Goal: Task Accomplishment & Management: Complete application form

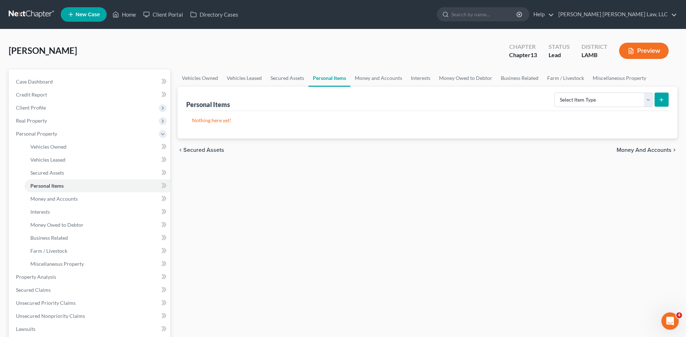
click at [27, 11] on link at bounding box center [32, 14] width 46 height 13
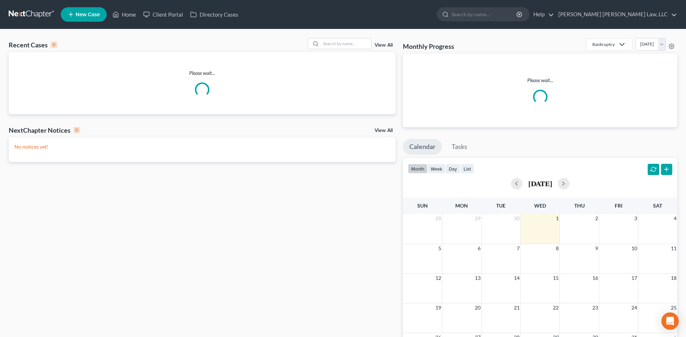
click at [79, 17] on span "New Case" at bounding box center [88, 14] width 24 height 5
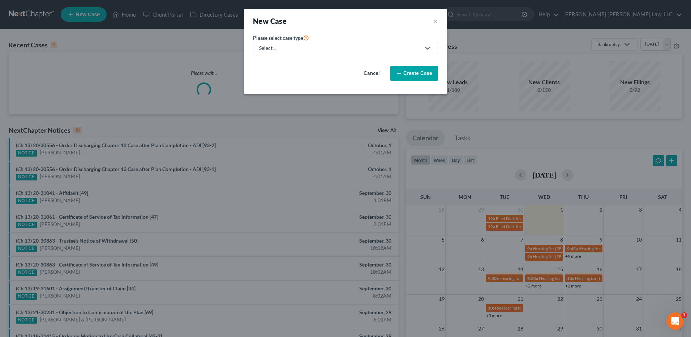
click at [270, 50] on div "Select..." at bounding box center [339, 47] width 161 height 7
click at [272, 59] on div "Bankruptcy" at bounding box center [292, 62] width 64 height 7
select select "36"
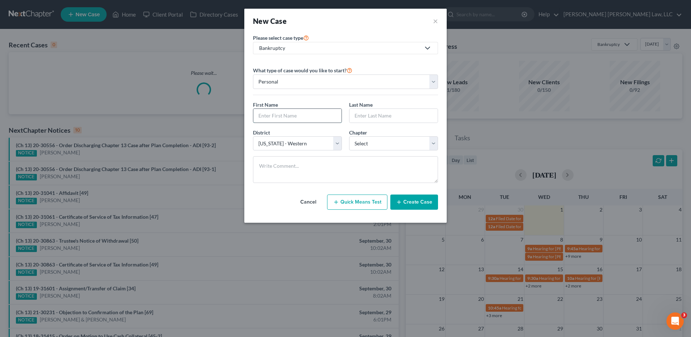
click at [274, 114] on input "text" at bounding box center [297, 116] width 88 height 14
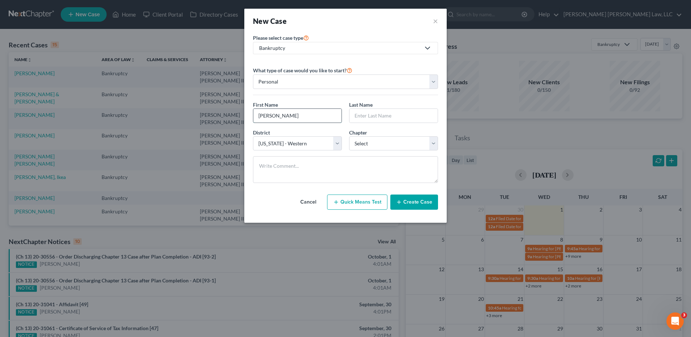
type input "[PERSON_NAME]"
click at [366, 138] on select "Select 7 11 12 13" at bounding box center [393, 143] width 89 height 14
select select "3"
click at [349, 136] on select "Select 7 11 12 13" at bounding box center [393, 143] width 89 height 14
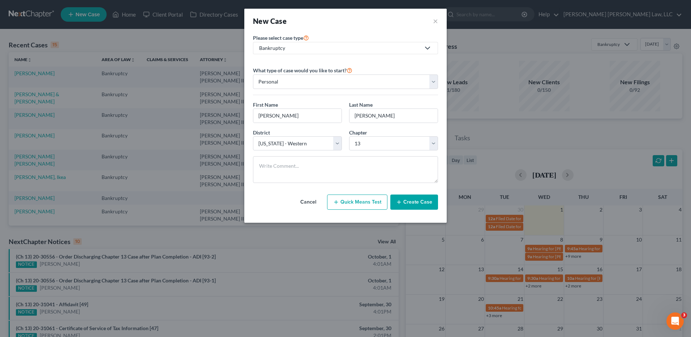
click at [410, 199] on button "Create Case" at bounding box center [414, 202] width 48 height 15
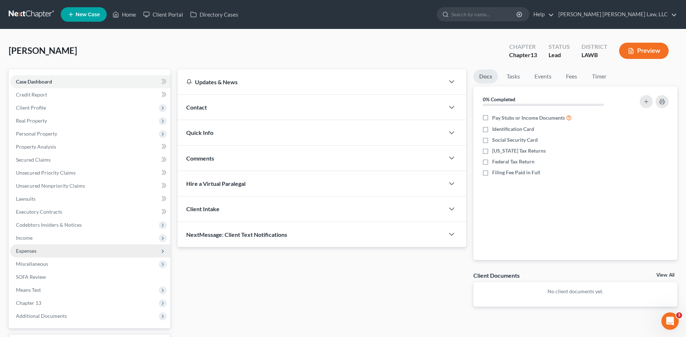
click at [27, 251] on span "Expenses" at bounding box center [26, 251] width 21 height 6
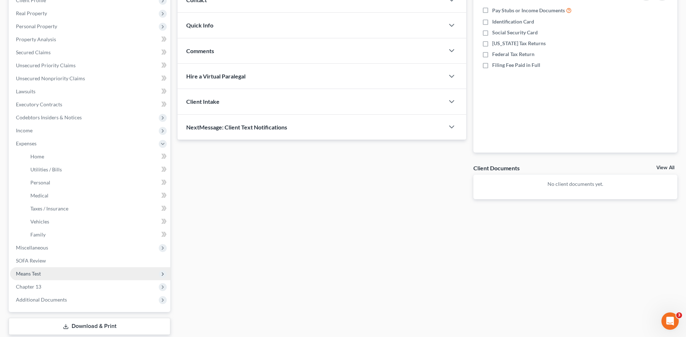
scroll to position [108, 0]
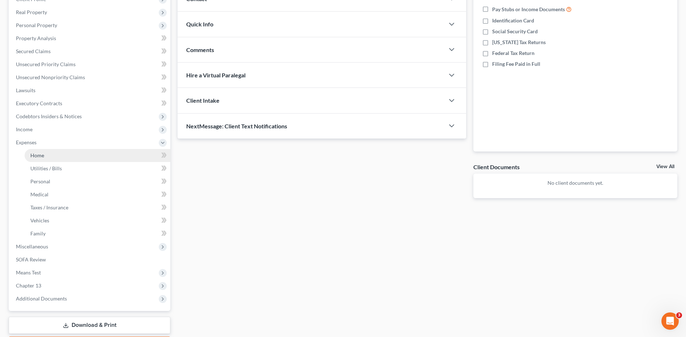
click at [39, 155] on span "Home" at bounding box center [37, 155] width 14 height 6
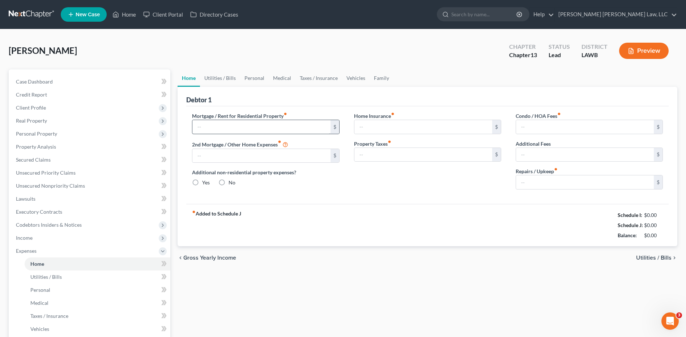
type input "0.00"
radio input "true"
type input "0.00"
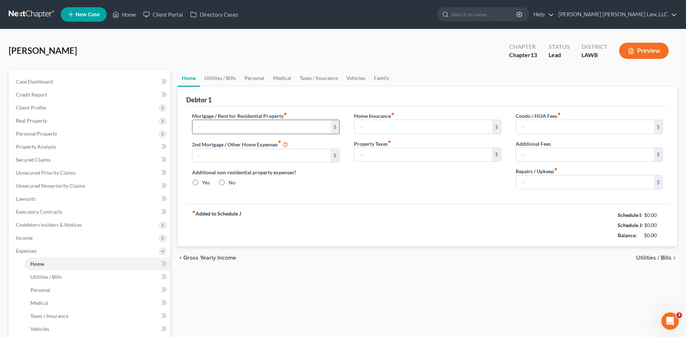
type input "0.00"
click at [212, 129] on input "text" at bounding box center [261, 127] width 138 height 14
type input "650.00"
click at [217, 77] on link "Utilities / Bills" at bounding box center [220, 77] width 40 height 17
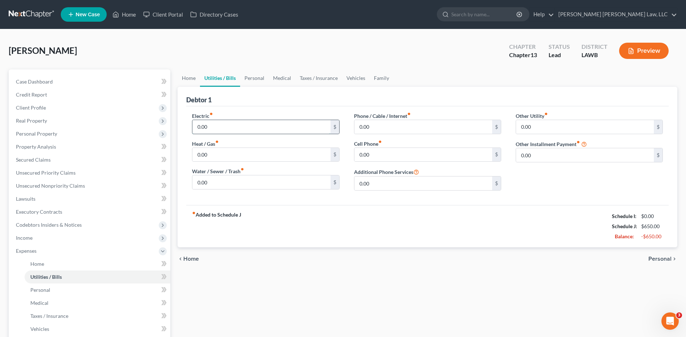
click at [227, 121] on input "0.00" at bounding box center [261, 127] width 138 height 14
type input "100.00"
type input "30.00"
click at [252, 77] on link "Personal" at bounding box center [254, 77] width 29 height 17
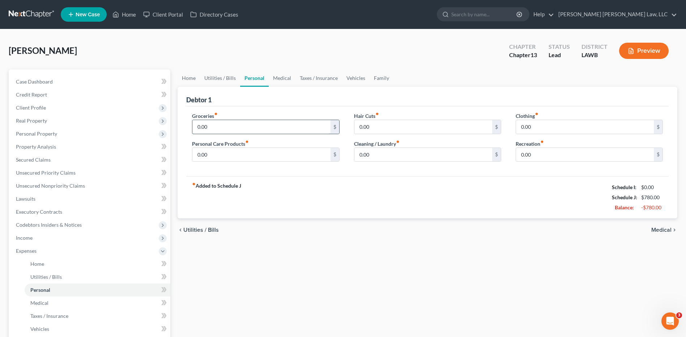
click at [215, 128] on input "0.00" at bounding box center [261, 127] width 138 height 14
type input "200.00"
type input "30.00"
type input "10.00"
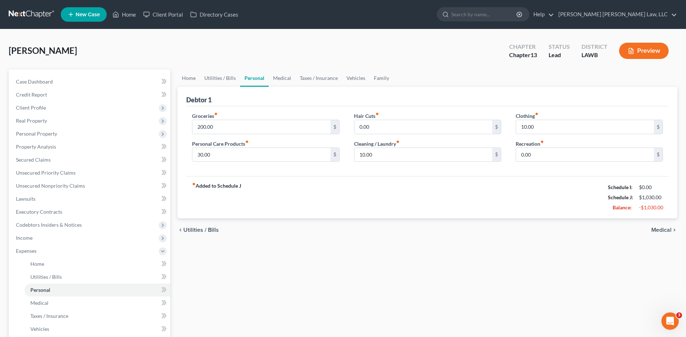
click at [388, 218] on div "fiber_manual_record Added to Schedule J Schedule I: $0.00 Schedule J: $1,030.00…" at bounding box center [427, 197] width 482 height 42
click at [279, 165] on div "Groceries fiber_manual_record 200.00 $ Personal Care Products fiber_manual_reco…" at bounding box center [266, 140] width 162 height 56
click at [43, 147] on span "Property Analysis" at bounding box center [36, 147] width 40 height 6
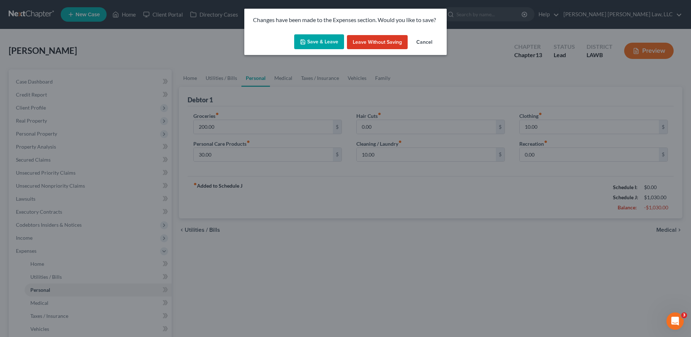
click at [308, 40] on button "Save & Leave" at bounding box center [319, 41] width 50 height 15
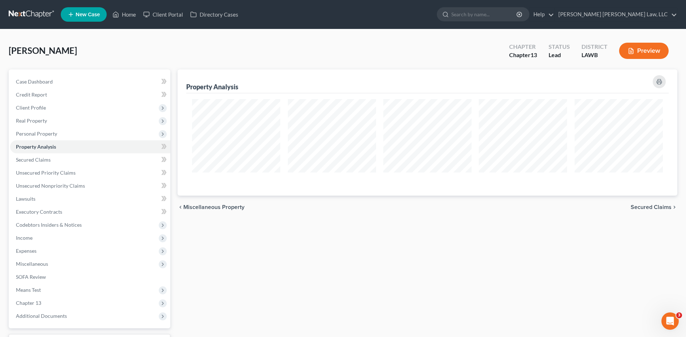
scroll to position [126, 500]
click at [38, 12] on link at bounding box center [32, 14] width 46 height 13
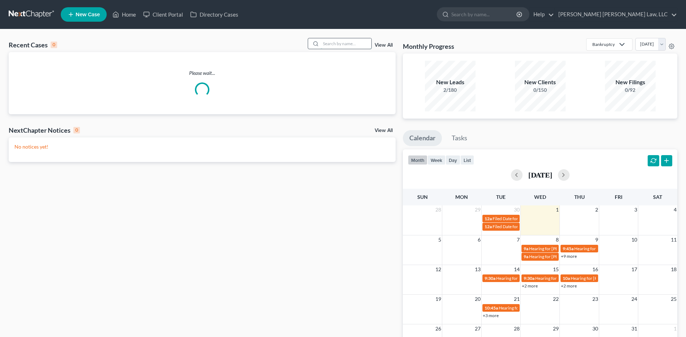
click at [339, 46] on input "search" at bounding box center [346, 43] width 51 height 10
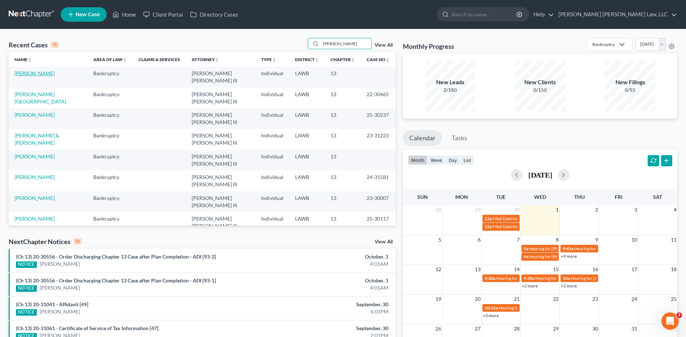
type input "henders"
click at [43, 72] on link "Henderson, Dewayne" at bounding box center [34, 73] width 40 height 6
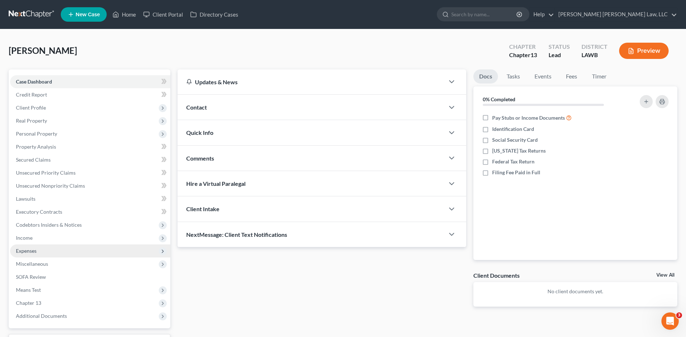
click at [27, 254] on span "Expenses" at bounding box center [90, 250] width 160 height 13
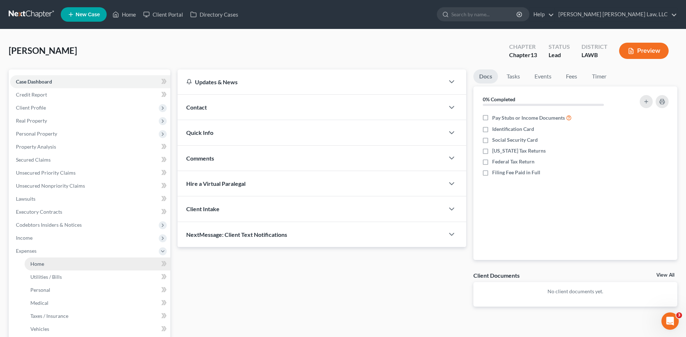
click at [37, 260] on link "Home" at bounding box center [98, 263] width 146 height 13
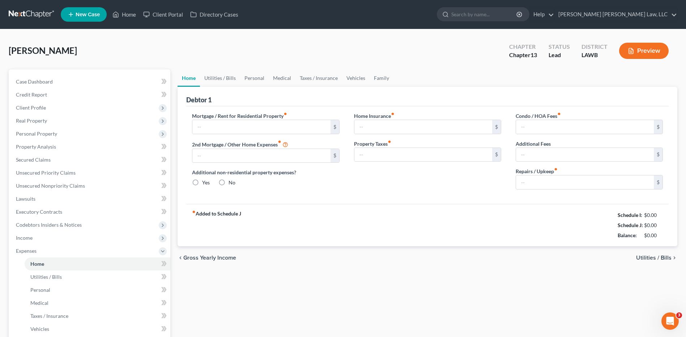
type input "0.00"
radio input "true"
type input "0.00"
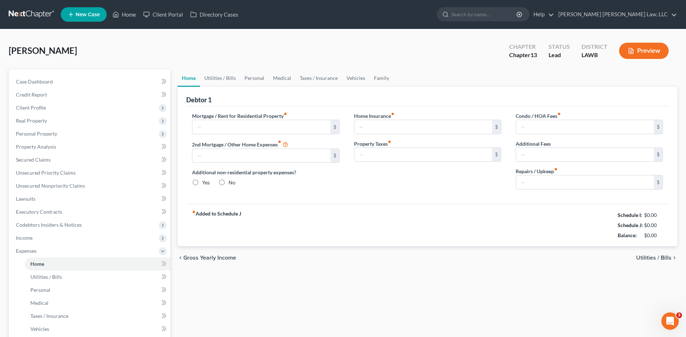
type input "0.00"
click at [214, 81] on link "Utilities / Bills" at bounding box center [220, 77] width 40 height 17
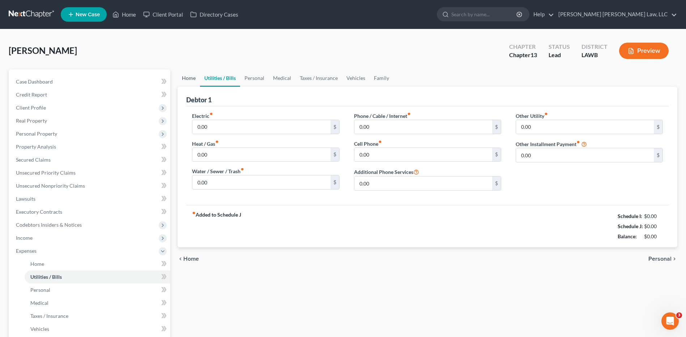
click at [189, 77] on link "Home" at bounding box center [189, 77] width 22 height 17
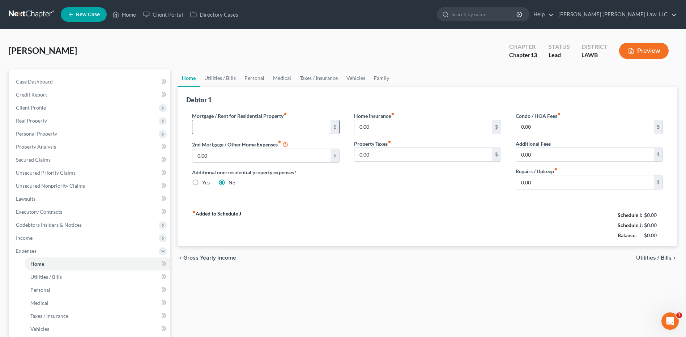
click at [223, 127] on input "text" at bounding box center [261, 127] width 138 height 14
type input "758.00"
click at [226, 80] on link "Utilities / Bills" at bounding box center [220, 77] width 40 height 17
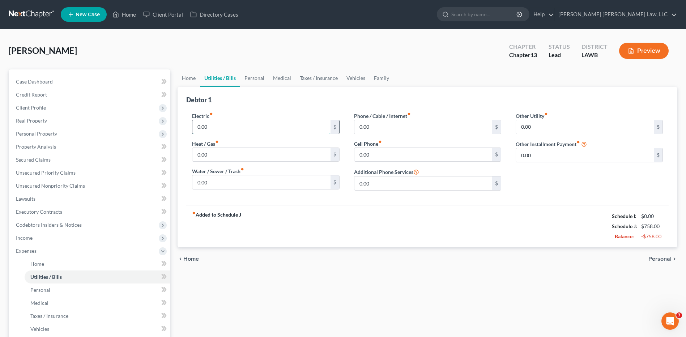
click at [219, 128] on input "0.00" at bounding box center [261, 127] width 138 height 14
type input "200.00"
type input "50.00"
type input "1"
type input "65.00"
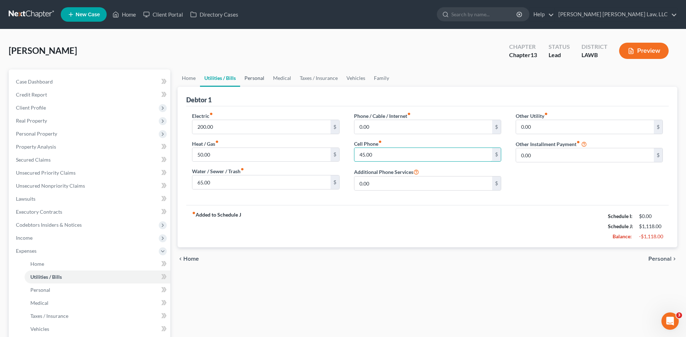
type input "45.00"
click at [253, 77] on link "Personal" at bounding box center [254, 77] width 29 height 17
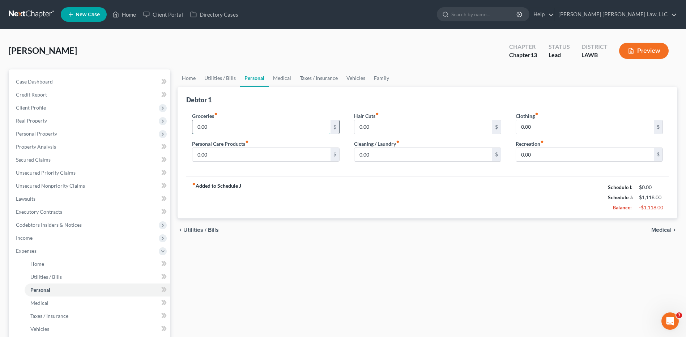
click at [227, 125] on input "0.00" at bounding box center [261, 127] width 138 height 14
type input "500.00"
type input "20.00"
type input "30.00"
click at [349, 81] on link "Vehicles" at bounding box center [355, 77] width 27 height 17
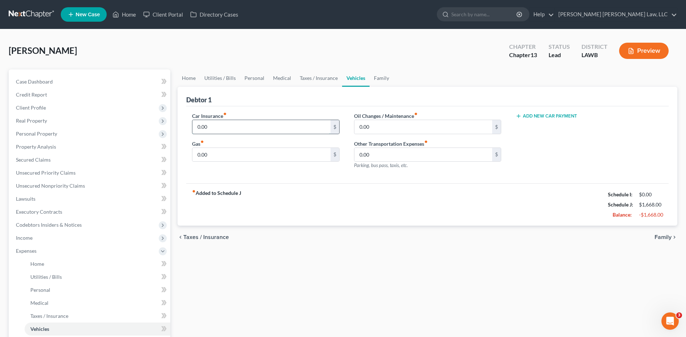
click at [222, 129] on input "0.00" at bounding box center [261, 127] width 138 height 14
type input "139.00"
type input "100.00"
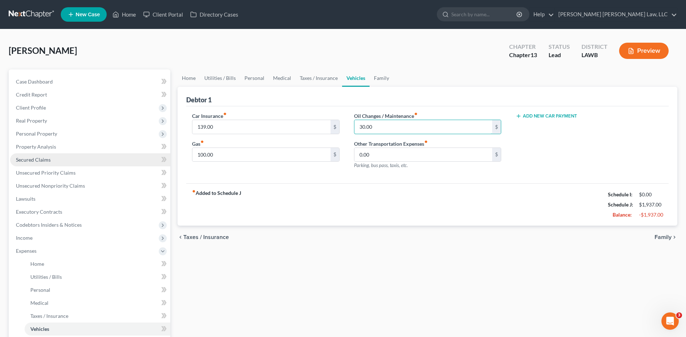
type input "30.00"
click at [30, 157] on span "Secured Claims" at bounding box center [33, 160] width 35 height 6
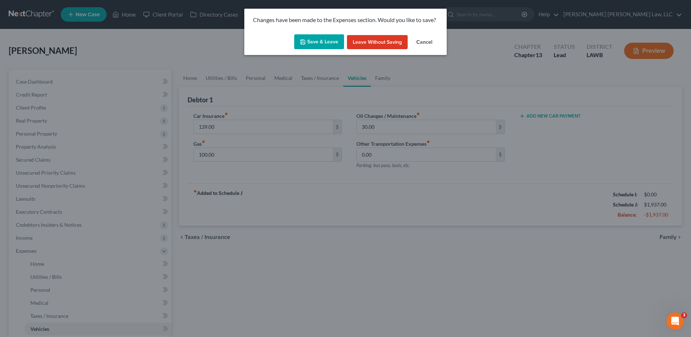
click at [316, 44] on button "Save & Leave" at bounding box center [319, 41] width 50 height 15
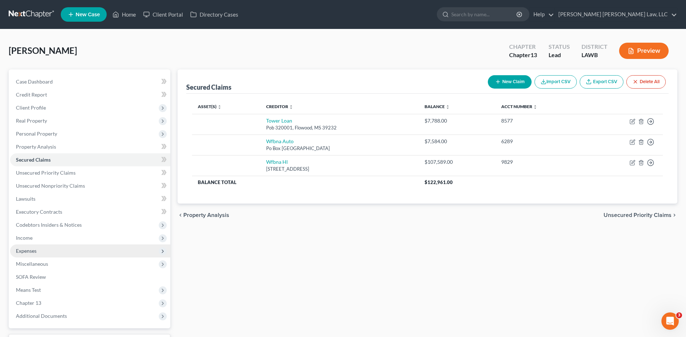
click at [33, 253] on span "Expenses" at bounding box center [26, 251] width 21 height 6
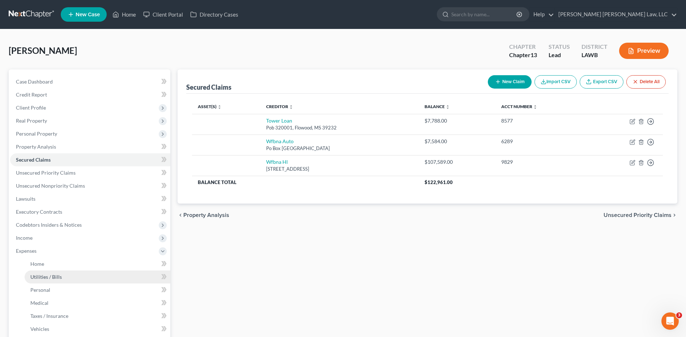
click at [52, 274] on span "Utilities / Bills" at bounding box center [45, 277] width 31 height 6
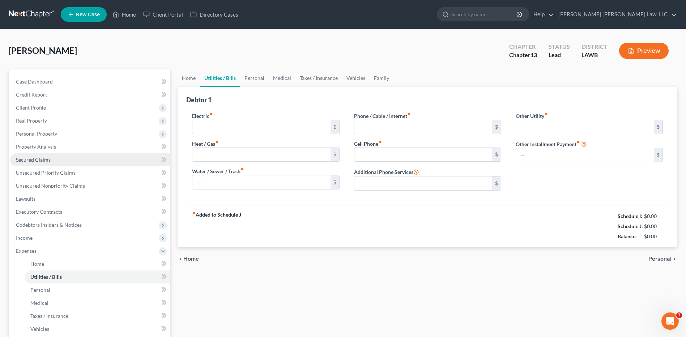
type input "200.00"
type input "50.00"
type input "65.00"
type input "0.00"
type input "45.00"
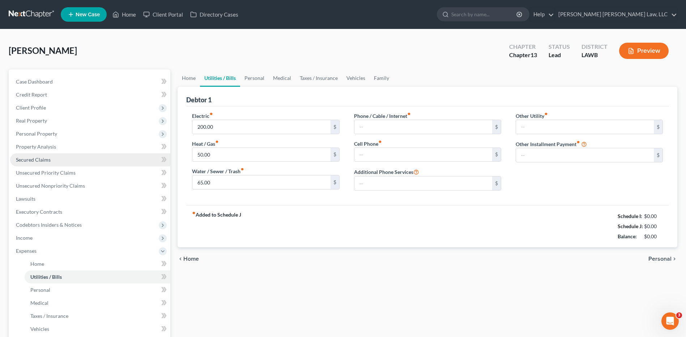
type input "0.00"
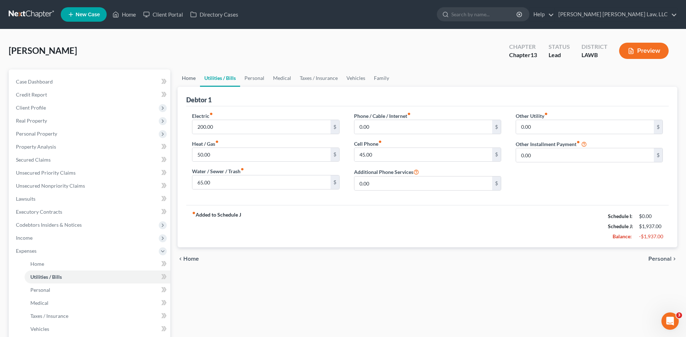
click at [188, 78] on link "Home" at bounding box center [189, 77] width 22 height 17
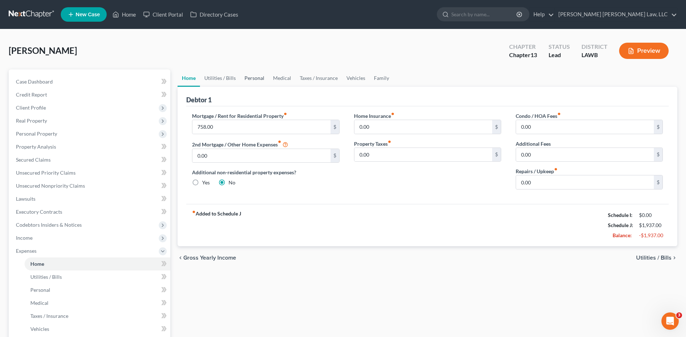
click at [249, 78] on link "Personal" at bounding box center [254, 77] width 29 height 17
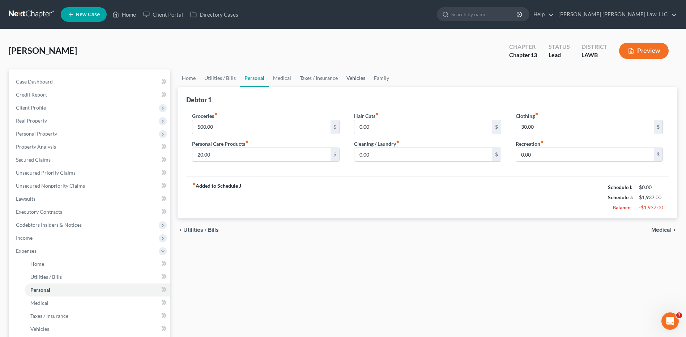
click at [353, 80] on link "Vehicles" at bounding box center [355, 77] width 27 height 17
